Goal: Task Accomplishment & Management: Use online tool/utility

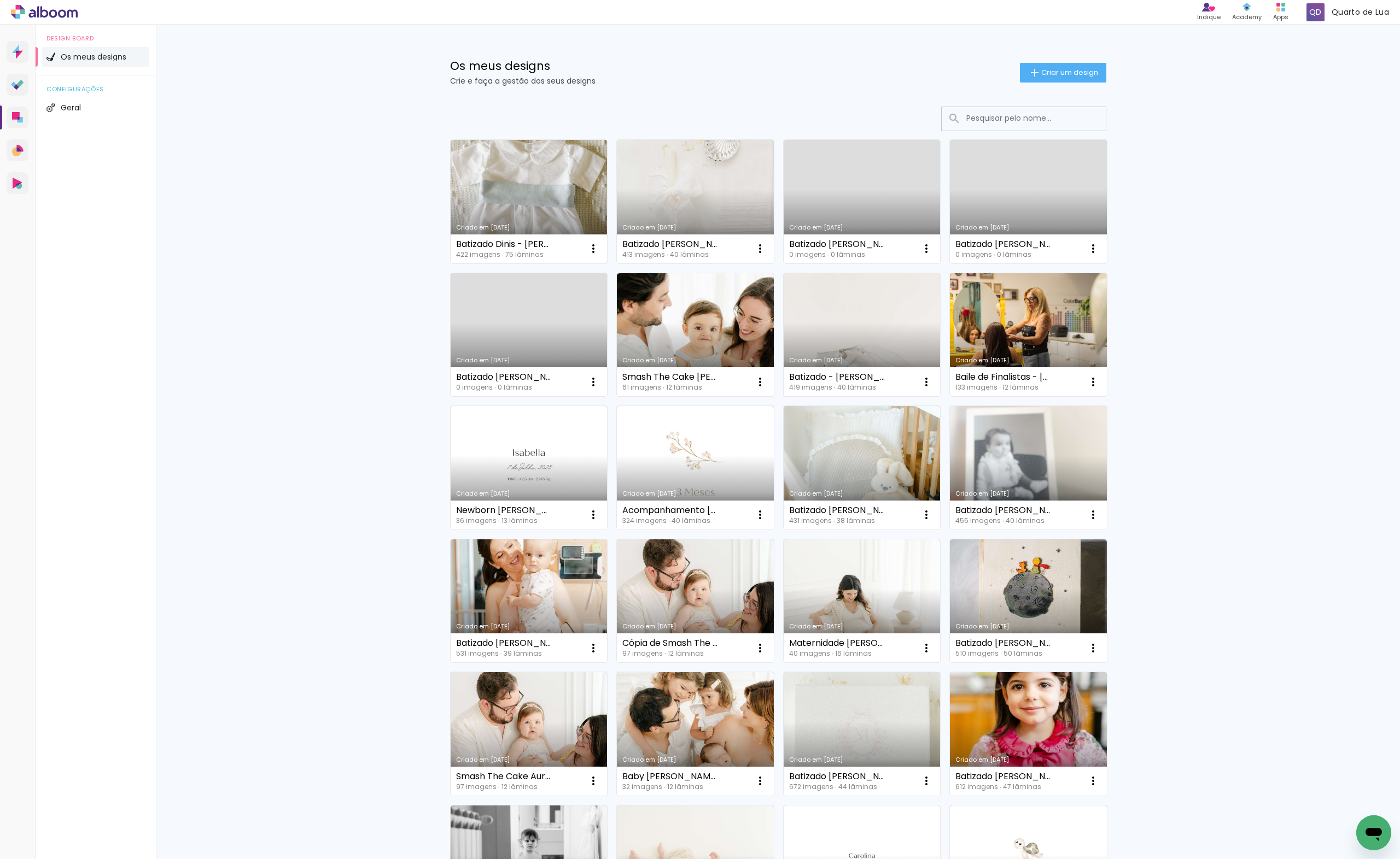
click at [551, 193] on link "Criado em [DATE]" at bounding box center [528, 201] width 157 height 124
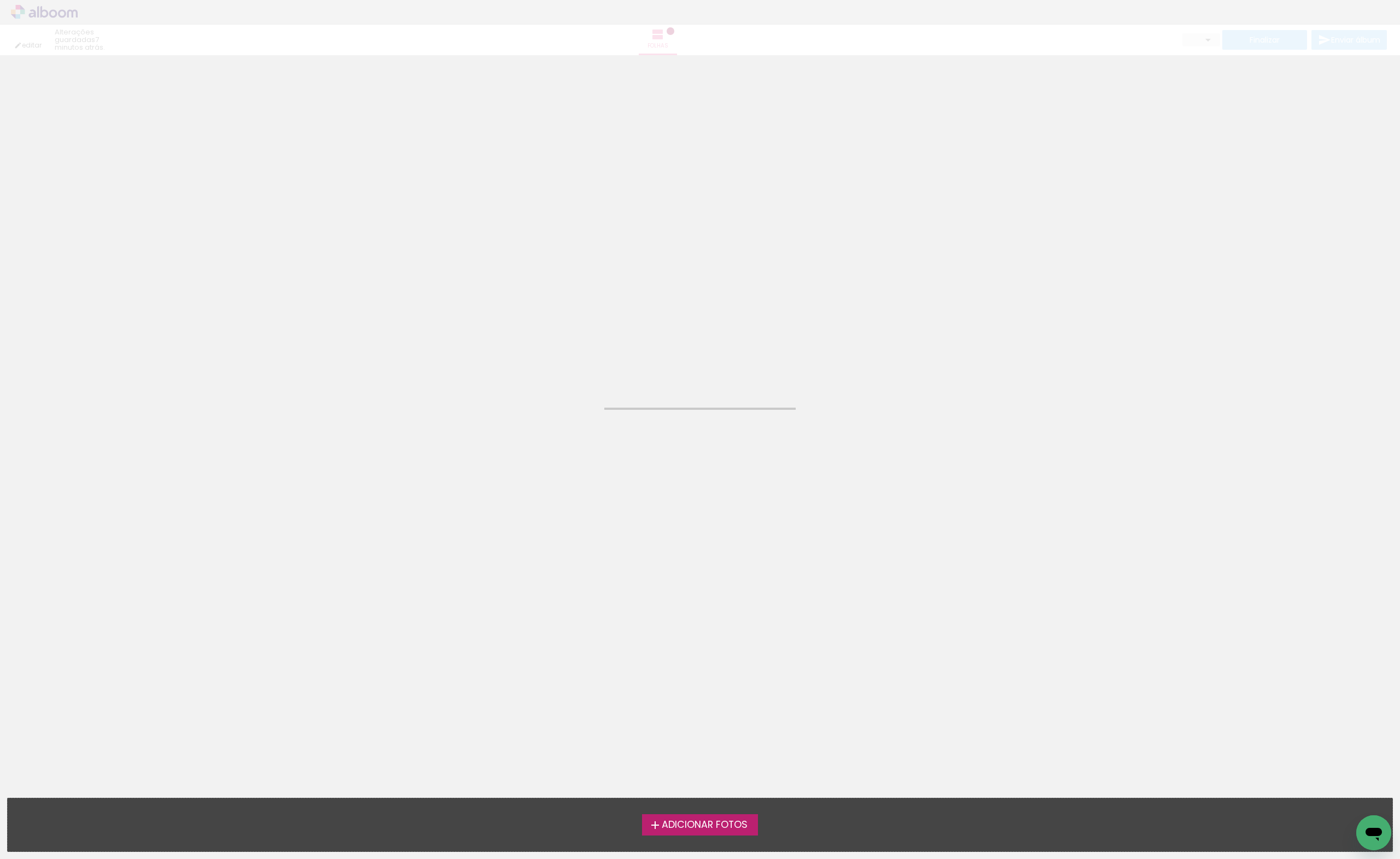
click at [527, 284] on neon-animated-pages "Confirmar Cancelar" at bounding box center [700, 457] width 1400 height 804
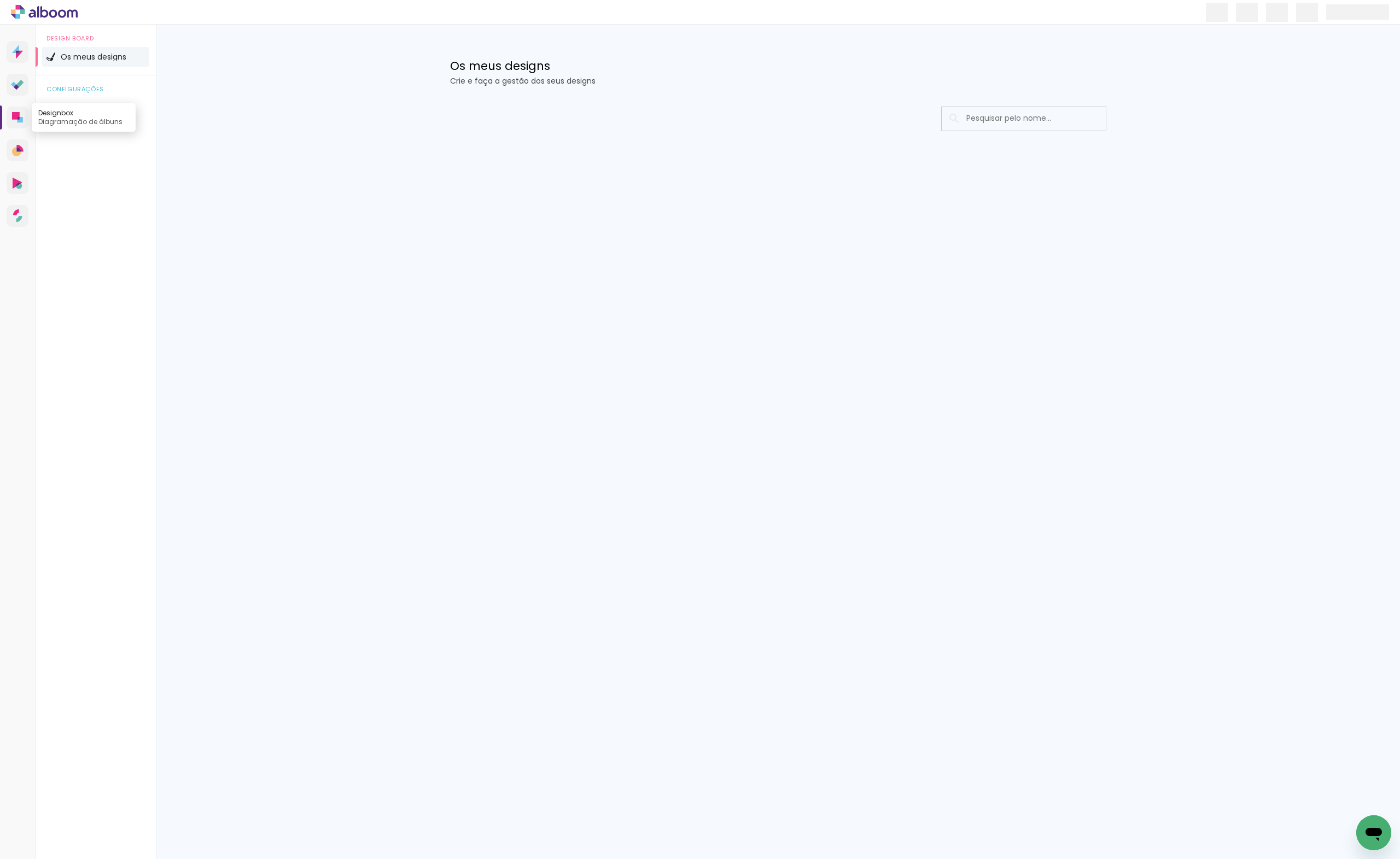
click at [7, 128] on link "Designbox Diagramação de álbuns" at bounding box center [17, 117] width 22 height 22
drag, startPoint x: 1335, startPoint y: 88, endPoint x: 1313, endPoint y: 63, distance: 33.3
click at [1335, 88] on div "Os meus designs Crie e faça a gestão dos seus designs Criar um design Configura…" at bounding box center [777, 116] width 1244 height 183
click at [1274, 5] on div "Produtos Alboom Apps" at bounding box center [1280, 12] width 24 height 23
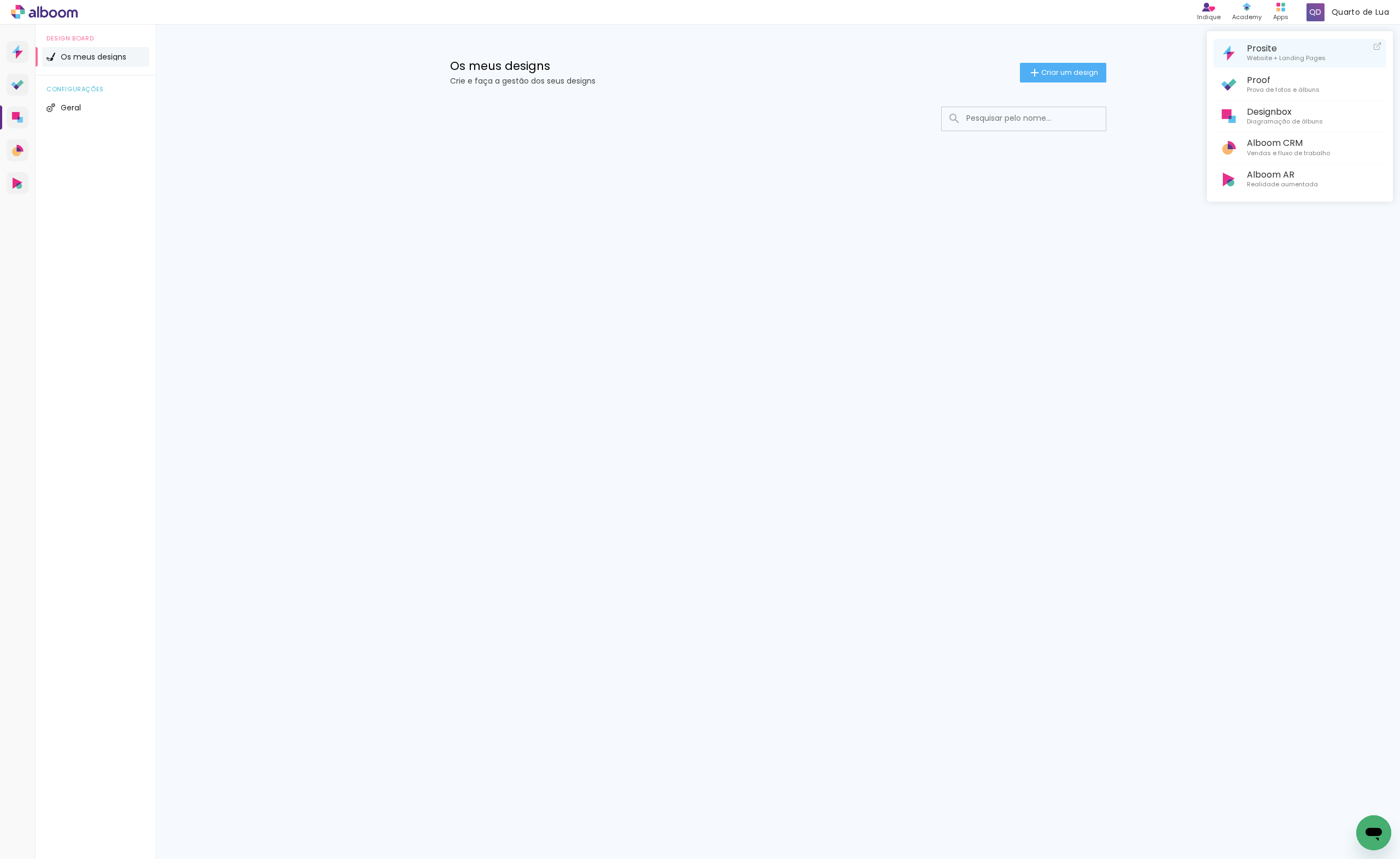
click at [1261, 60] on span "Website + Landing Pages" at bounding box center [1286, 58] width 79 height 10
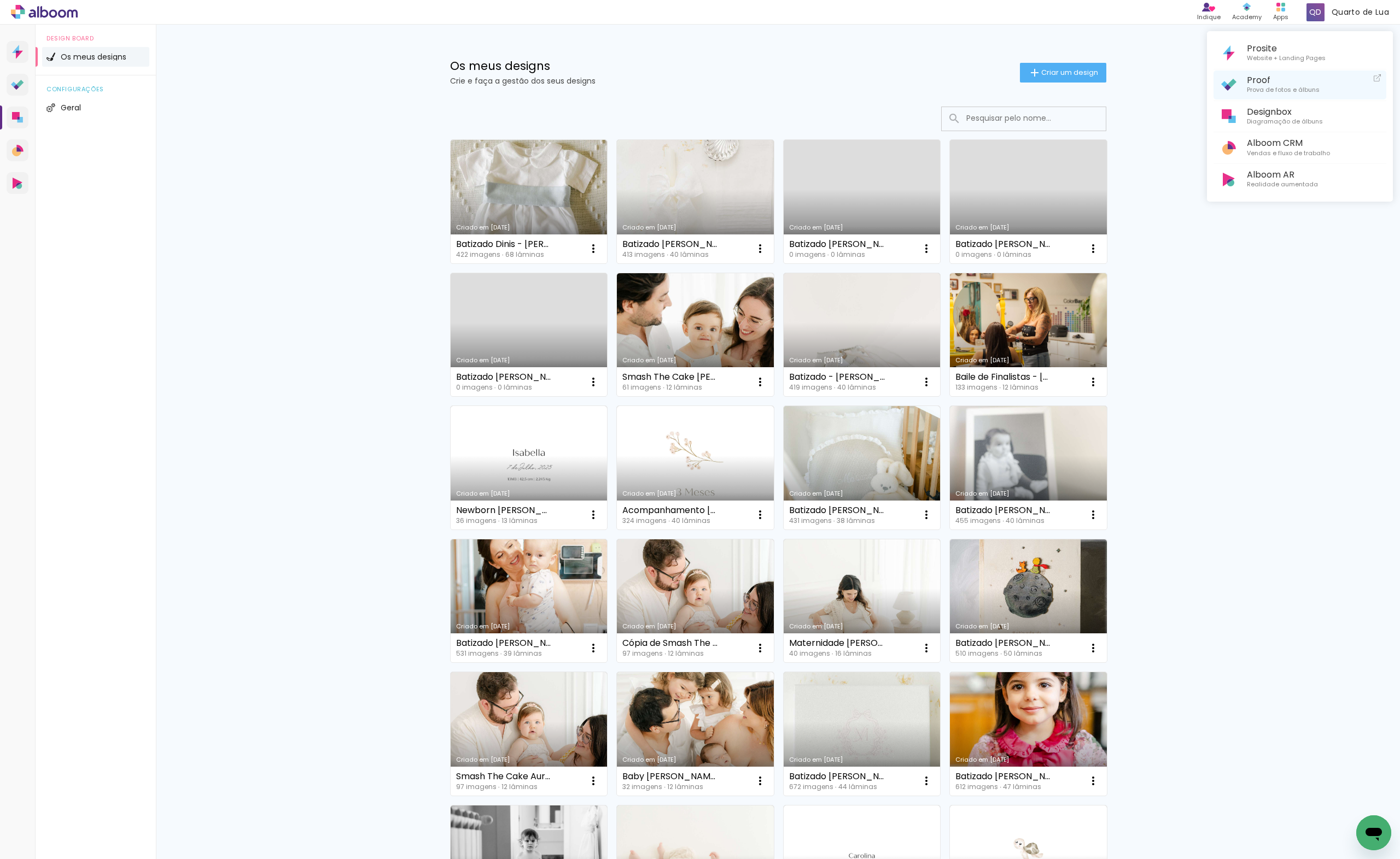
click at [1272, 85] on span "Proof" at bounding box center [1283, 80] width 73 height 10
click at [506, 235] on div at bounding box center [700, 430] width 1400 height 859
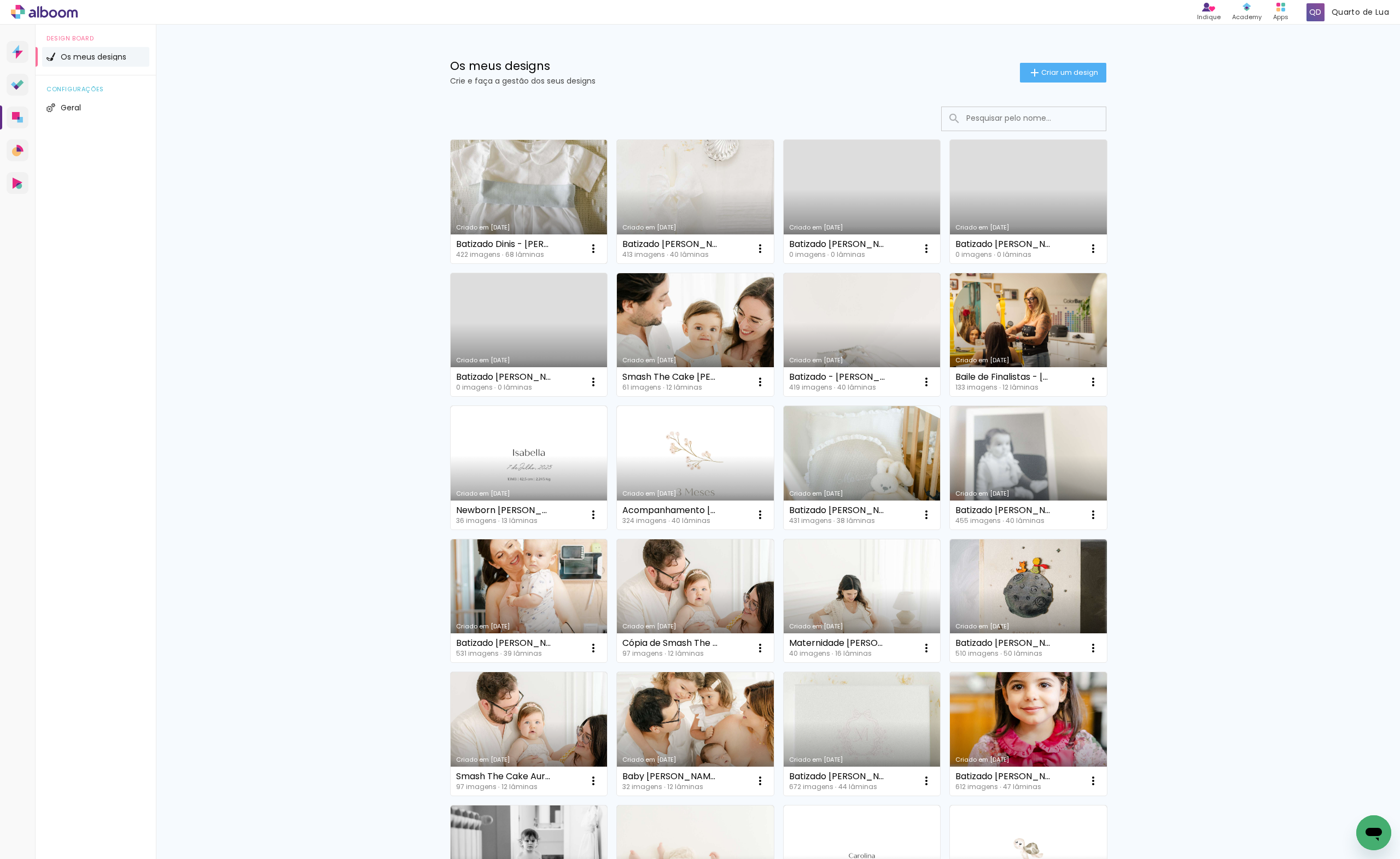
click at [504, 235] on div "Batizado Dinis - Sofia Caetano 422 imagens ∙ 68 lâminas Abrir Fazer uma cópia E…" at bounding box center [528, 249] width 157 height 29
click at [501, 252] on div "422 imagens ∙ 68 lâminas" at bounding box center [504, 255] width 96 height 7
click at [500, 241] on div "Batizado Dinis - [PERSON_NAME]" at bounding box center [504, 244] width 96 height 9
click at [509, 171] on link "Criado em [DATE]" at bounding box center [528, 201] width 157 height 124
click at [547, 165] on link "Criado em [DATE]" at bounding box center [528, 201] width 157 height 124
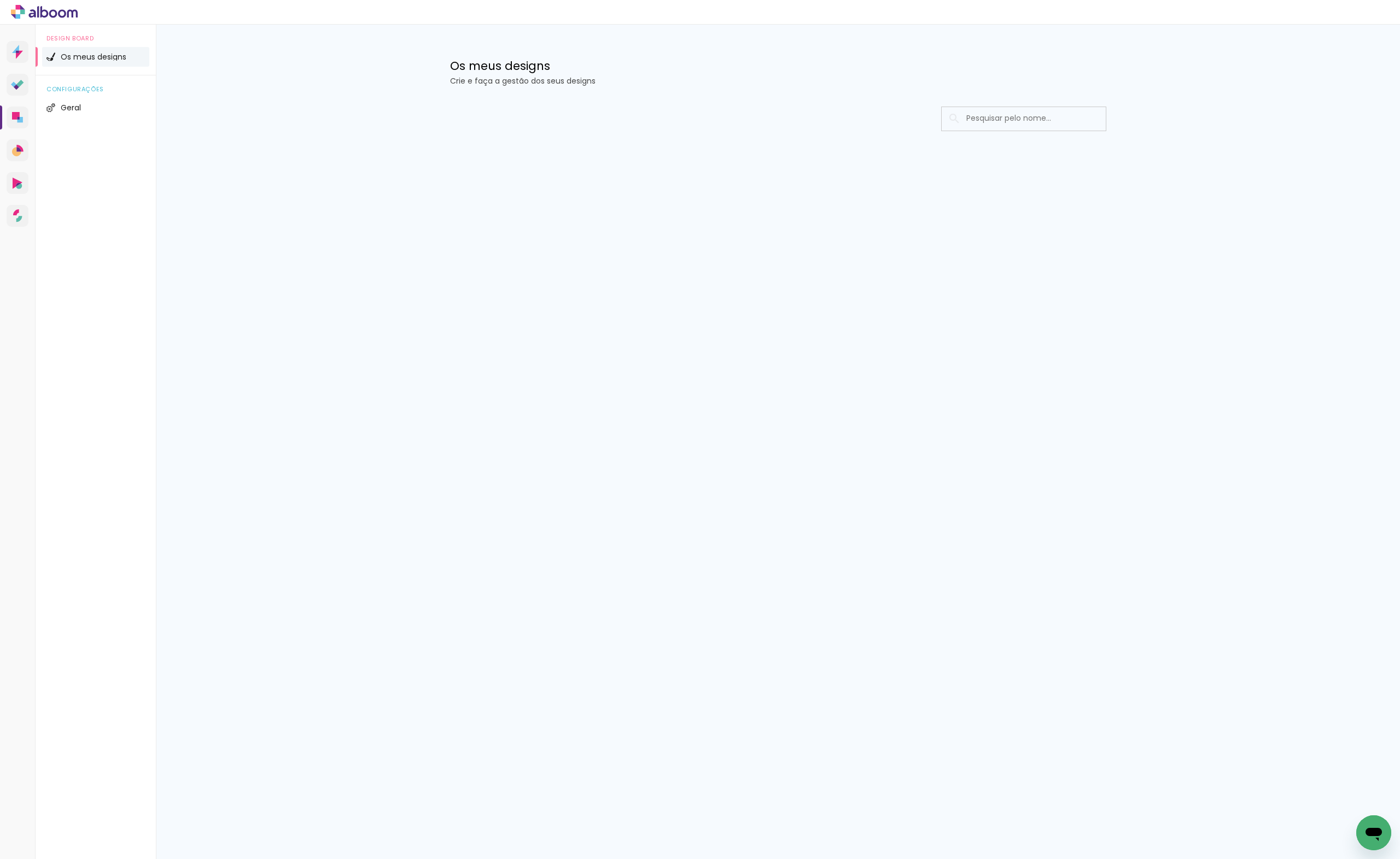
click at [298, 69] on div "Os meus designs Crie e faça a gestão dos seus designs Configurações gerais Info…" at bounding box center [777, 116] width 1244 height 183
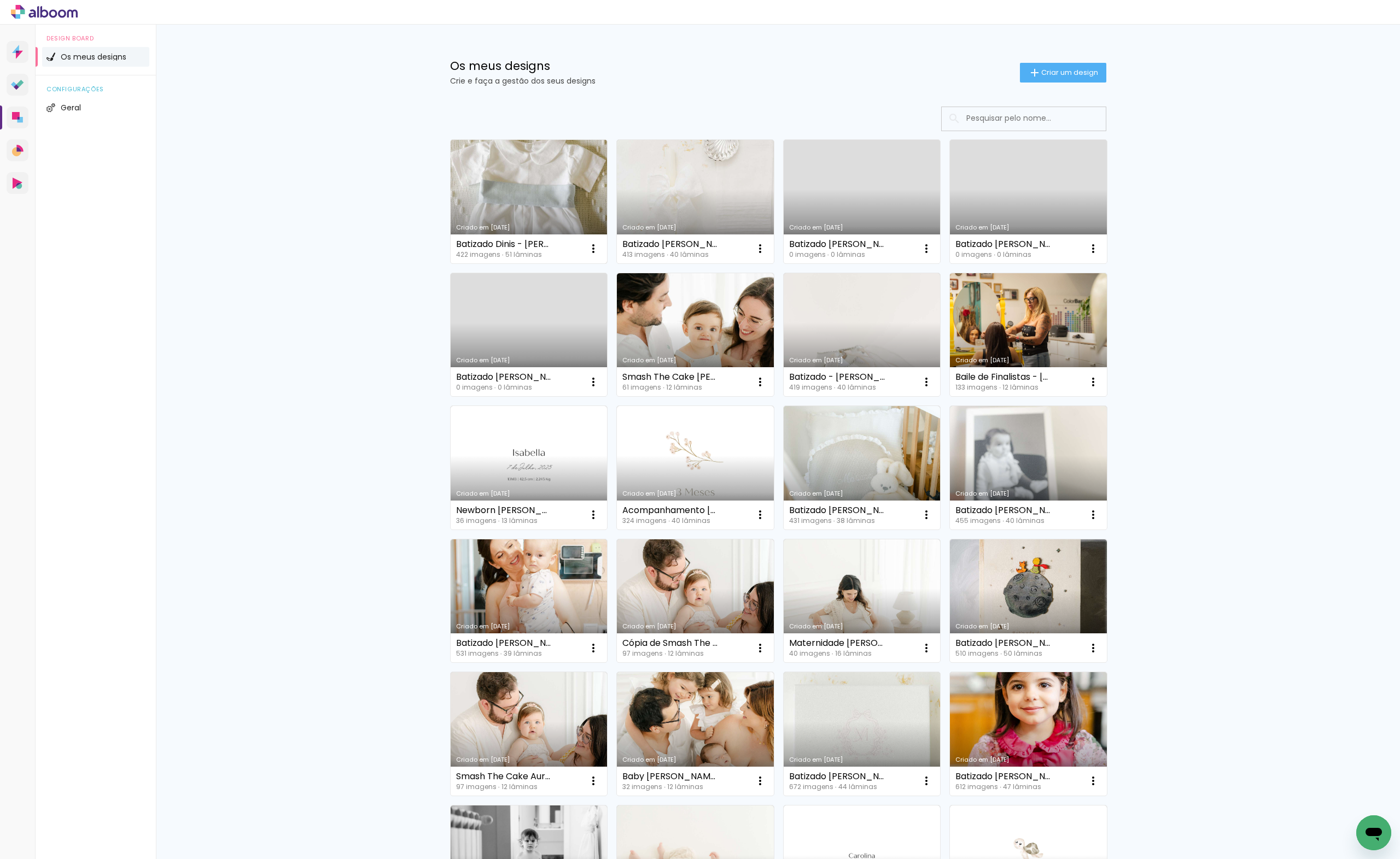
click at [558, 195] on link "Criado em 12/09/25" at bounding box center [528, 201] width 157 height 124
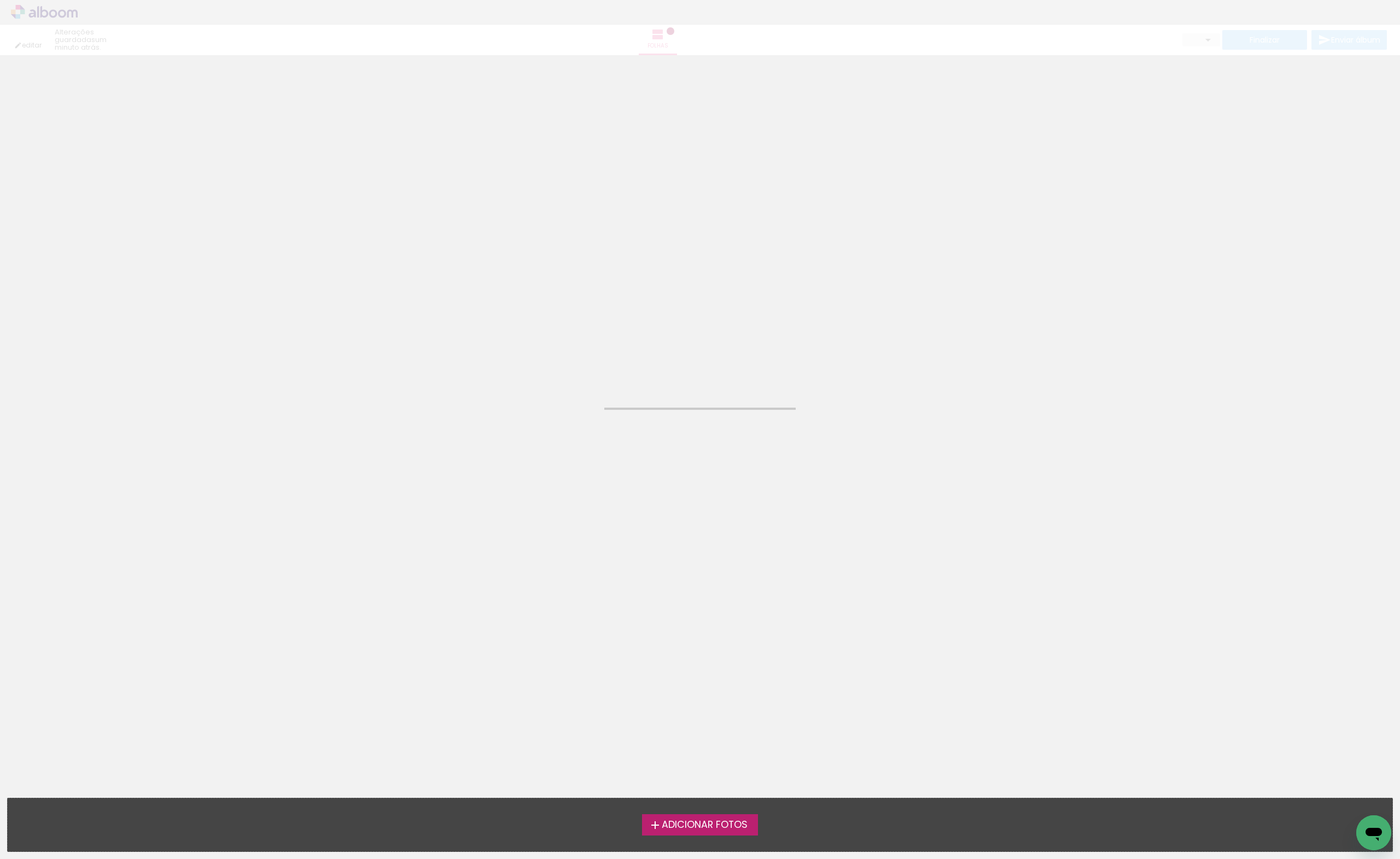
click at [702, 495] on neon-animated-pages "Confirmar Cancelar" at bounding box center [700, 457] width 1400 height 804
